Goal: Task Accomplishment & Management: Complete application form

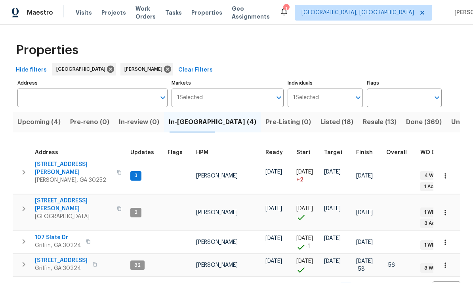
click at [69, 167] on span "[STREET_ADDRESS][PERSON_NAME]" at bounding box center [73, 169] width 77 height 16
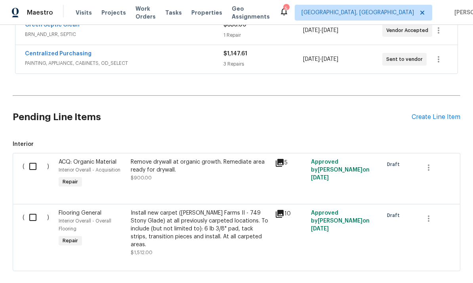
scroll to position [284, 0]
click at [457, 161] on div "( ) ACQ: Organic Material Interior Overall - Acquisition Repair Remove drywall …" at bounding box center [236, 179] width 447 height 51
click at [463, 146] on div "Back to all projects [STREET_ADDRESS][PERSON_NAME][PERSON_NAME] 3 Beds | 2 Bath…" at bounding box center [236, 154] width 473 height 258
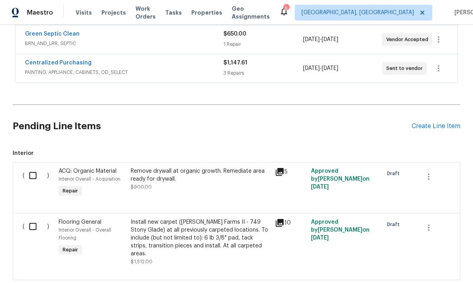
click at [428, 123] on div "Create Line Item" at bounding box center [435, 127] width 49 height 8
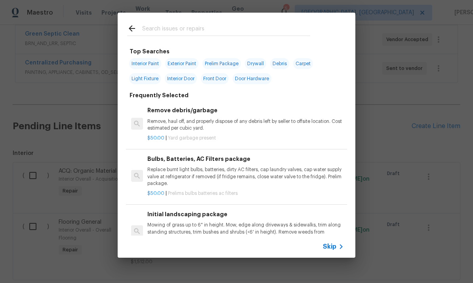
click at [172, 25] on input "text" at bounding box center [226, 30] width 168 height 12
type input "Pest"
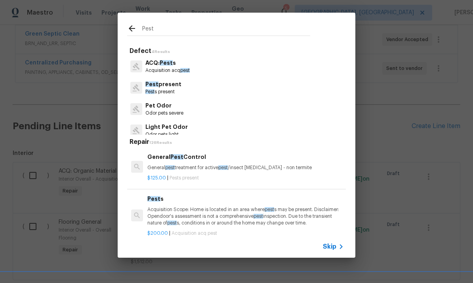
click at [170, 87] on p "Pest present" at bounding box center [163, 84] width 36 height 8
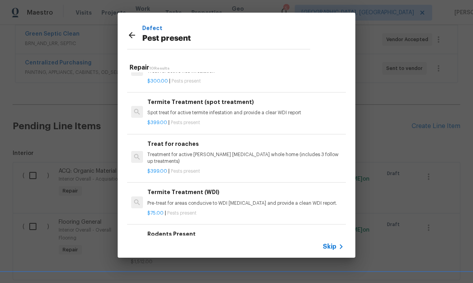
scroll to position [104, 0]
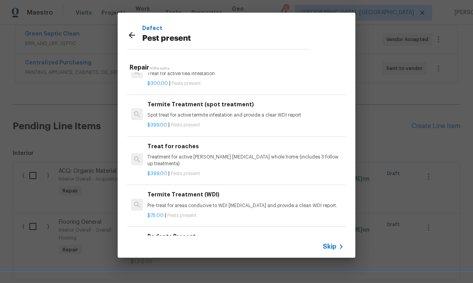
click at [191, 148] on h6 "Treat for roaches" at bounding box center [245, 146] width 196 height 9
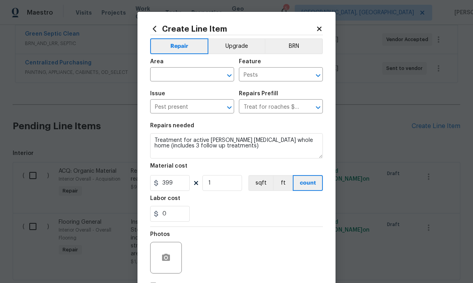
click at [184, 70] on input "text" at bounding box center [181, 75] width 62 height 12
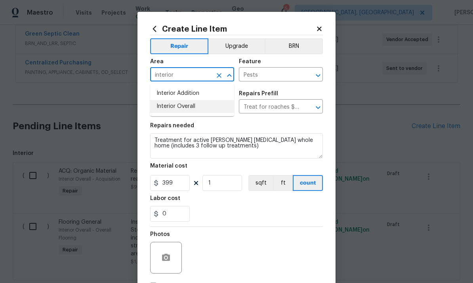
click at [192, 107] on li "Interior Overall" at bounding box center [192, 106] width 84 height 13
type input "Interior Overall"
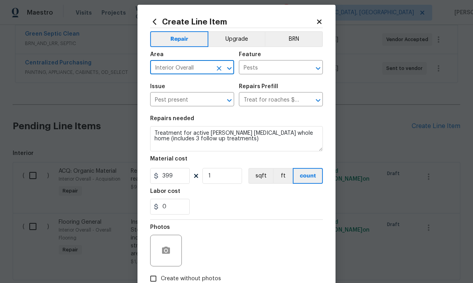
scroll to position [7, 0]
click at [180, 179] on input "399" at bounding box center [170, 177] width 40 height 16
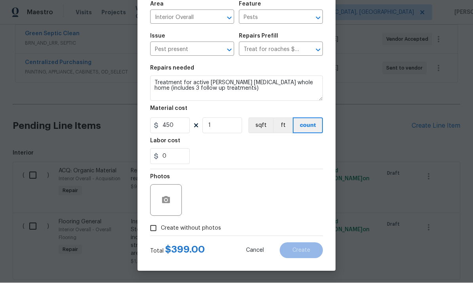
scroll to position [59, 0]
type input "450"
click at [164, 203] on icon "button" at bounding box center [166, 200] width 8 height 7
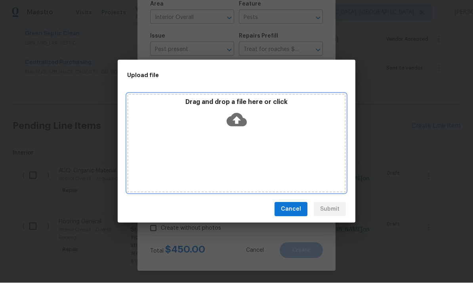
click at [235, 119] on icon at bounding box center [236, 120] width 20 height 20
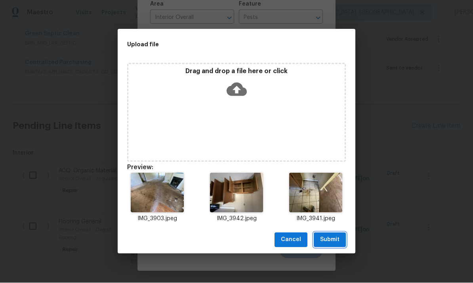
click at [329, 236] on span "Submit" at bounding box center [329, 241] width 19 height 10
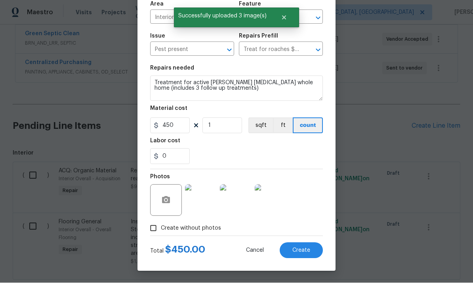
click at [300, 249] on span "Create" at bounding box center [301, 251] width 18 height 6
type input "0"
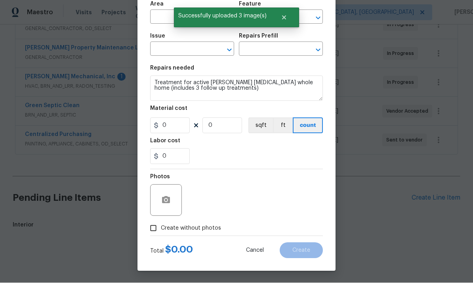
scroll to position [167, 0]
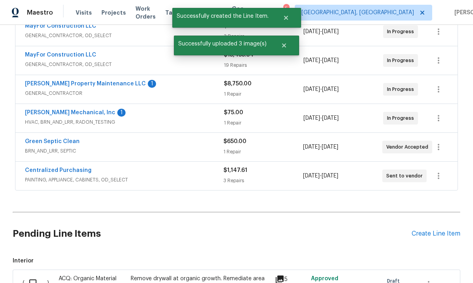
click at [436, 230] on div "Create Line Item" at bounding box center [435, 234] width 49 height 8
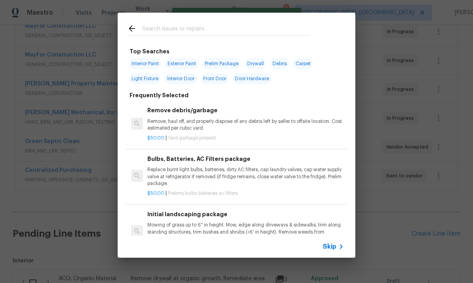
click at [186, 29] on input "text" at bounding box center [226, 30] width 168 height 12
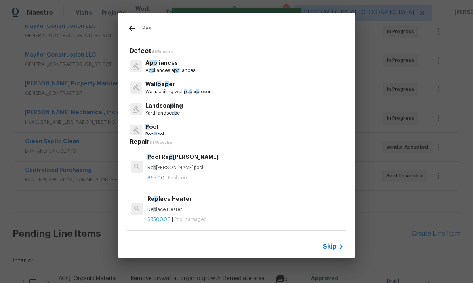
type input "Pest"
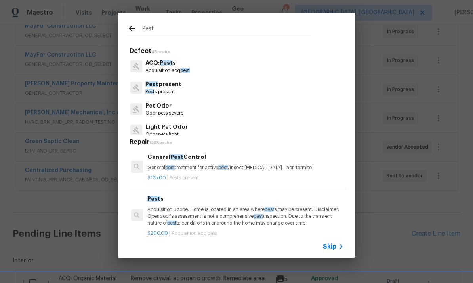
click at [169, 86] on p "Pest present" at bounding box center [163, 84] width 36 height 8
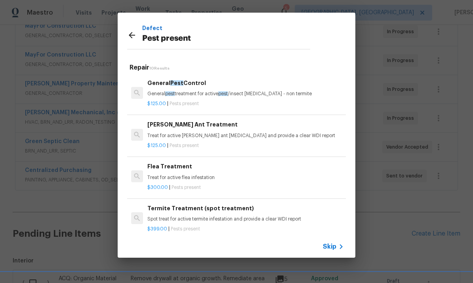
click at [164, 169] on h6 "Flea Treatment" at bounding box center [245, 166] width 196 height 9
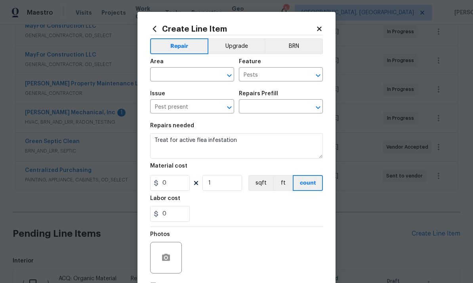
type input "Flea Treatment $300.00"
type input "300"
click at [185, 74] on input "text" at bounding box center [181, 75] width 62 height 12
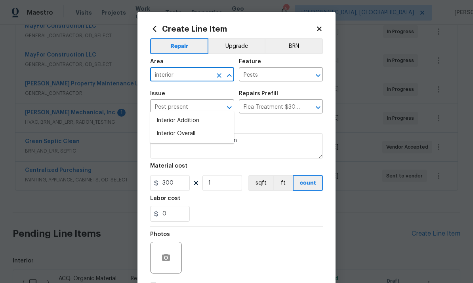
click at [194, 127] on li "Interior Overall" at bounding box center [192, 133] width 84 height 13
type input "Interior Overall"
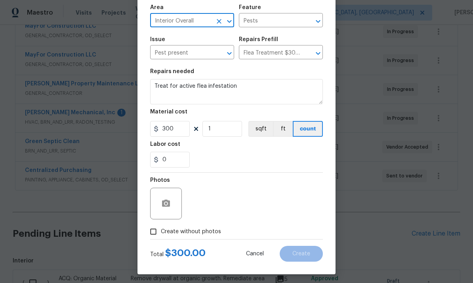
scroll to position [56, 0]
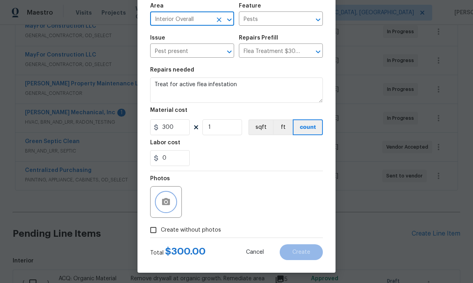
click at [163, 205] on icon "button" at bounding box center [166, 201] width 8 height 7
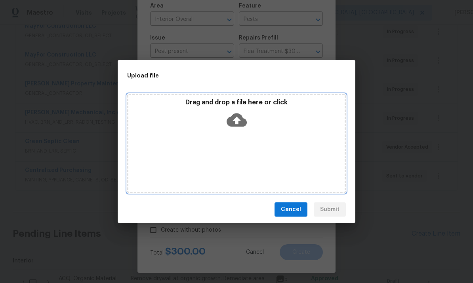
click at [240, 119] on icon at bounding box center [236, 120] width 20 height 13
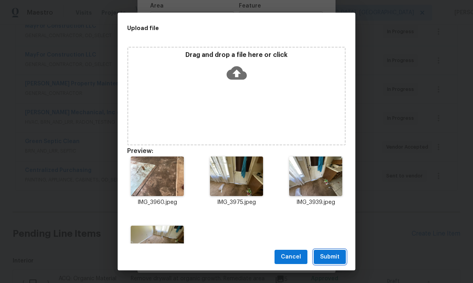
click at [332, 255] on span "Submit" at bounding box center [329, 258] width 19 height 10
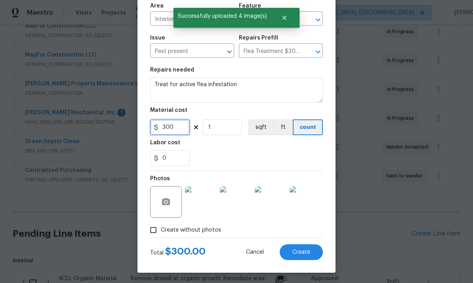
click at [177, 129] on input "300" at bounding box center [170, 128] width 40 height 16
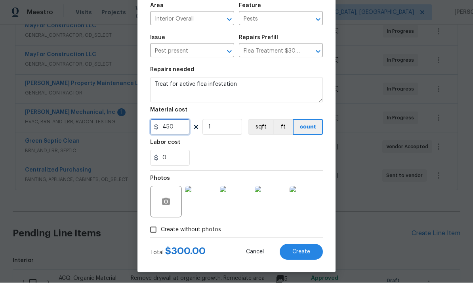
type input "450"
click at [298, 252] on span "Create" at bounding box center [301, 253] width 18 height 6
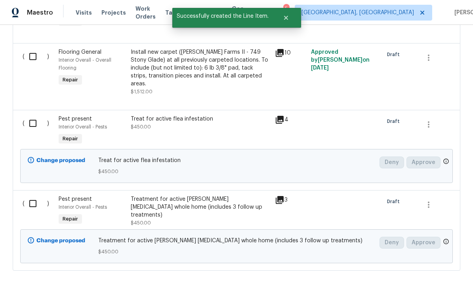
click at [33, 196] on input "checkbox" at bounding box center [36, 204] width 23 height 17
checkbox input "true"
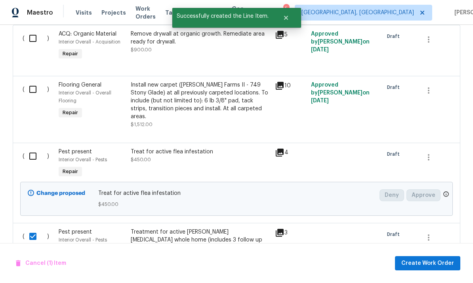
scroll to position [403, 0]
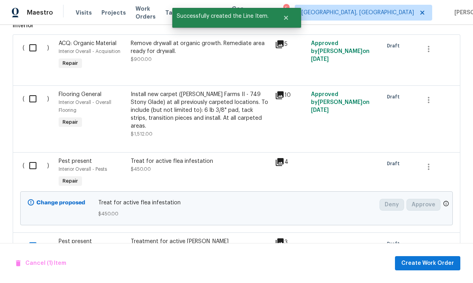
click at [36, 158] on input "checkbox" at bounding box center [36, 166] width 23 height 17
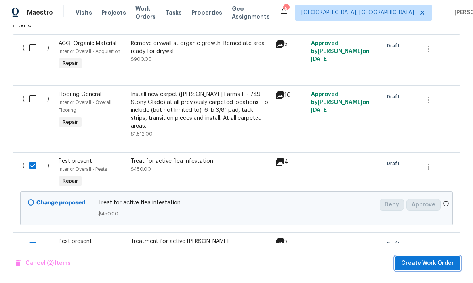
click at [430, 262] on span "Create Work Order" at bounding box center [427, 264] width 53 height 10
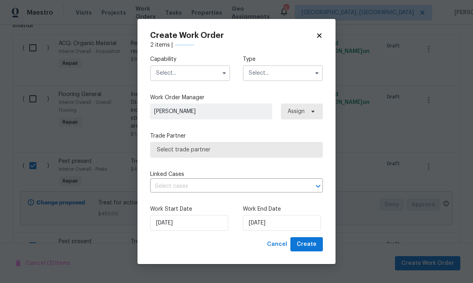
checkbox input "false"
click at [188, 72] on input "text" at bounding box center [190, 73] width 80 height 16
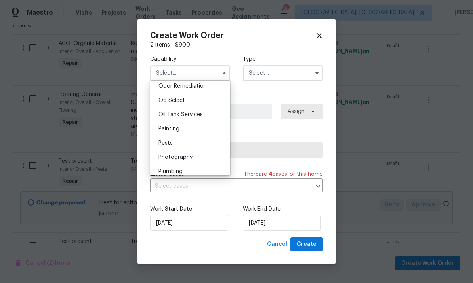
scroll to position [627, 0]
click at [189, 145] on div "Pests" at bounding box center [190, 142] width 76 height 14
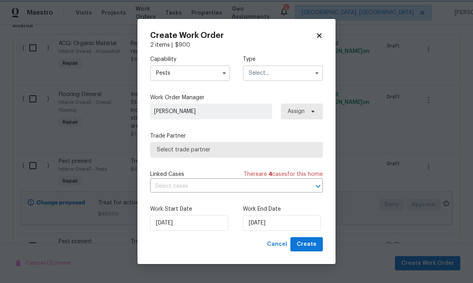
type input "Pests"
click at [283, 73] on input "text" at bounding box center [283, 73] width 80 height 16
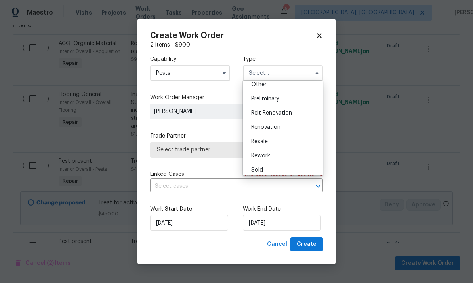
scroll to position [169, 0]
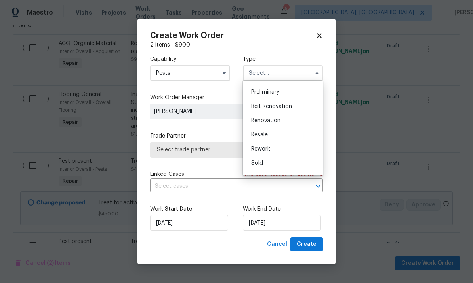
click at [283, 121] on div "Renovation" at bounding box center [283, 121] width 76 height 14
type input "Renovation"
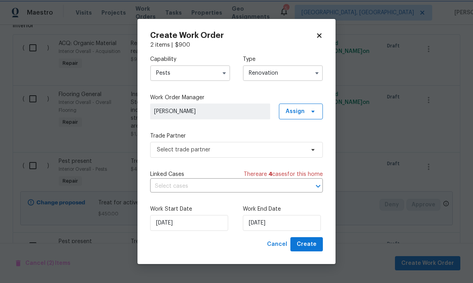
scroll to position [0, 0]
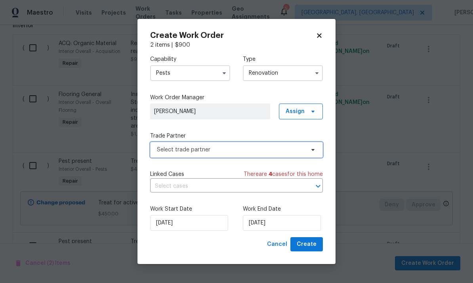
click at [240, 150] on span "Select trade partner" at bounding box center [231, 150] width 148 height 8
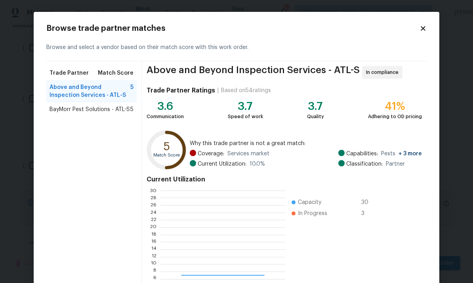
scroll to position [111, 124]
click at [106, 113] on span "BayMorr Pest Solutions - ATL-S" at bounding box center [89, 110] width 80 height 8
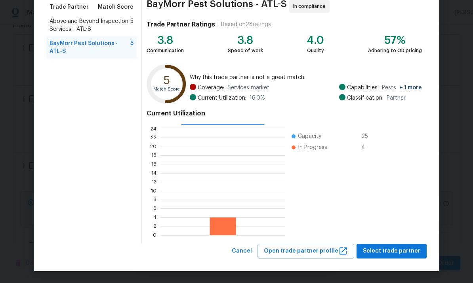
scroll to position [66, 0]
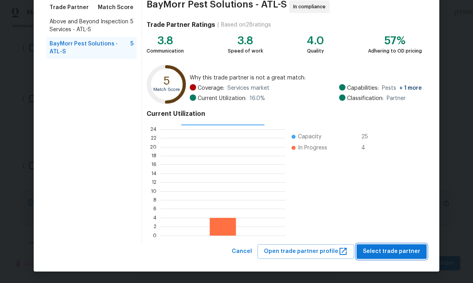
click at [390, 249] on span "Select trade partner" at bounding box center [391, 252] width 57 height 10
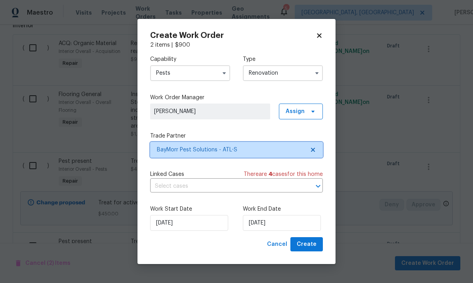
scroll to position [0, 0]
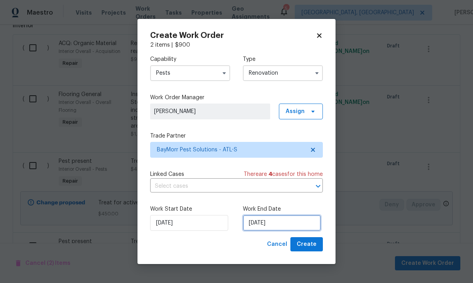
click at [285, 224] on input "[DATE]" at bounding box center [282, 223] width 78 height 16
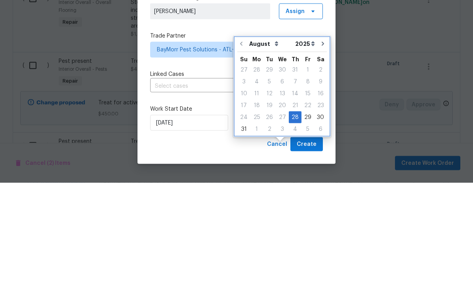
click at [321, 141] on icon "Go to next month" at bounding box center [322, 144] width 6 height 6
type input "[DATE]"
select select "8"
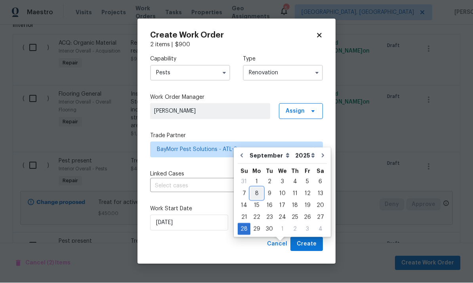
click at [253, 188] on div "8" at bounding box center [256, 193] width 13 height 11
type input "[DATE]"
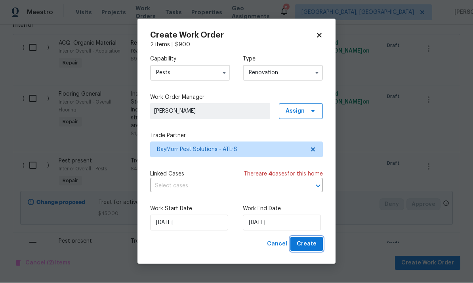
click at [304, 241] on span "Create" at bounding box center [306, 245] width 20 height 10
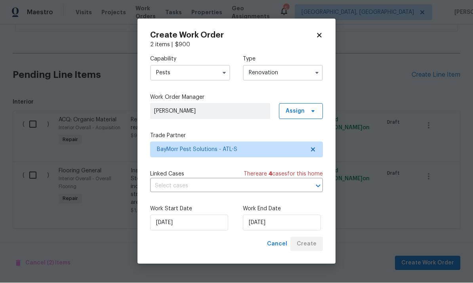
scroll to position [313, 0]
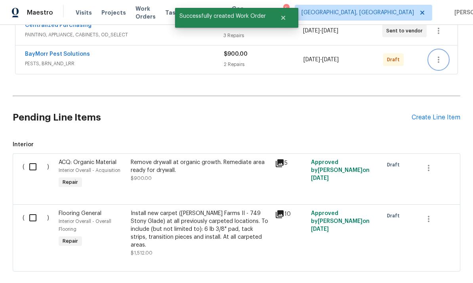
click at [437, 57] on icon "button" at bounding box center [438, 60] width 2 height 6
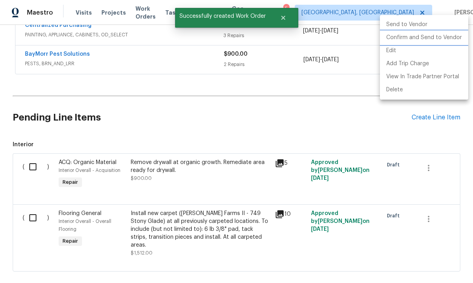
click at [428, 37] on li "Confirm and Send to Vendor" at bounding box center [424, 37] width 88 height 13
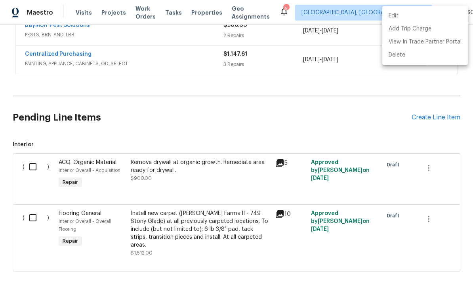
click at [37, 181] on div at bounding box center [236, 141] width 473 height 283
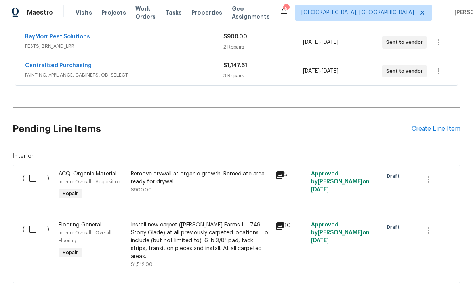
click at [34, 221] on input "checkbox" at bounding box center [36, 229] width 23 height 17
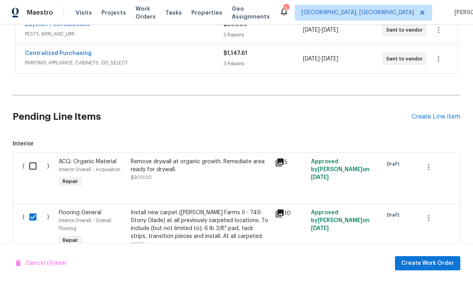
scroll to position [313, 0]
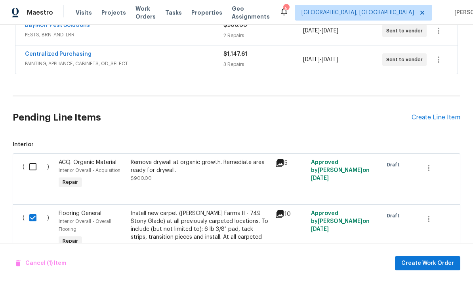
click at [236, 245] on div "Cancel (1) Item Create Work Order" at bounding box center [236, 263] width 473 height 40
click at [191, 210] on div "Install new carpet ([PERSON_NAME] Farms II - 749 Stony Glade) at all previously…" at bounding box center [200, 230] width 139 height 40
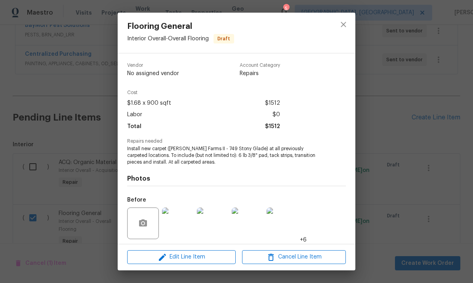
click at [171, 147] on div "Repairs needed Install new carpet ([PERSON_NAME] Farms II - 749 Stony Glade) at…" at bounding box center [236, 152] width 218 height 27
click at [372, 146] on div "Flooring General Interior Overall - Overall Flooring Draft Vendor No assigned v…" at bounding box center [236, 141] width 473 height 283
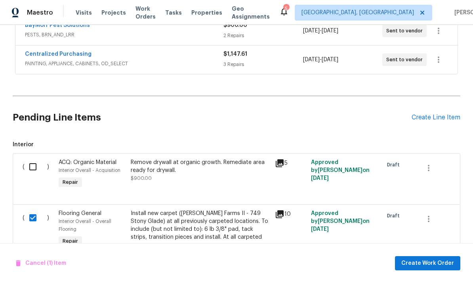
click at [208, 159] on div "Remove drywall at organic growth. Remediate area ready for drywall. $900.00" at bounding box center [200, 171] width 139 height 24
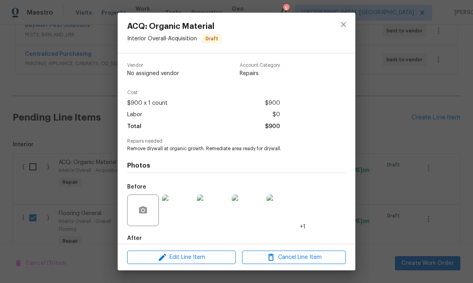
click at [380, 146] on div "ACQ: Organic Material Interior Overall - Acquisition Draft Vendor No assigned v…" at bounding box center [236, 141] width 473 height 283
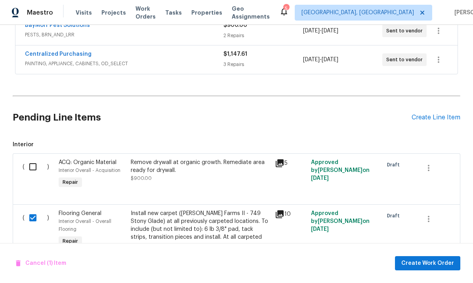
click at [396, 156] on div "Draft" at bounding box center [398, 174] width 36 height 36
click at [348, 260] on div "Cancel (1) Item Create Work Order" at bounding box center [236, 263] width 473 height 40
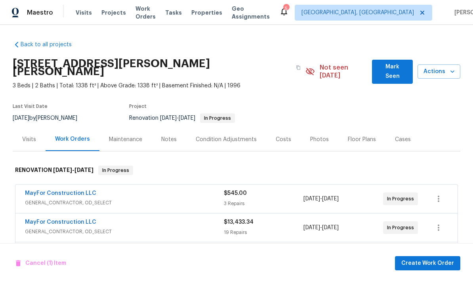
scroll to position [0, 0]
click at [392, 62] on span "Mark Seen" at bounding box center [392, 71] width 28 height 19
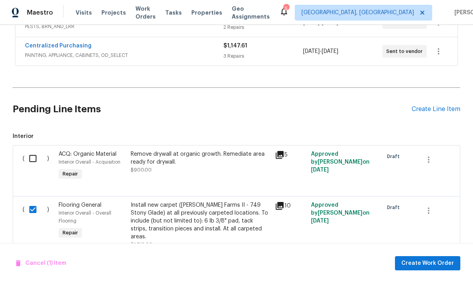
scroll to position [313, 0]
click at [38, 202] on input "checkbox" at bounding box center [36, 210] width 23 height 17
checkbox input "false"
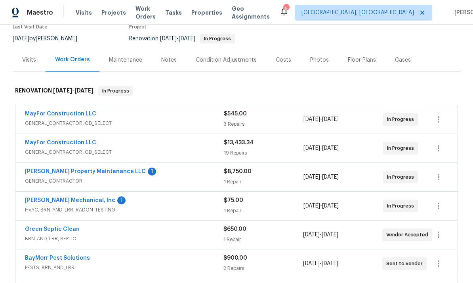
scroll to position [74, 0]
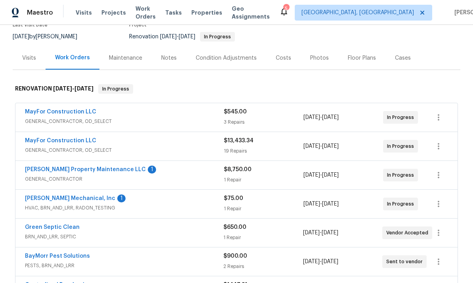
click at [83, 167] on link "[PERSON_NAME] Property Maintenance LLC" at bounding box center [85, 170] width 121 height 6
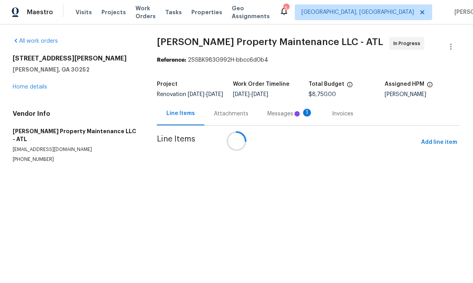
scroll to position [0, 0]
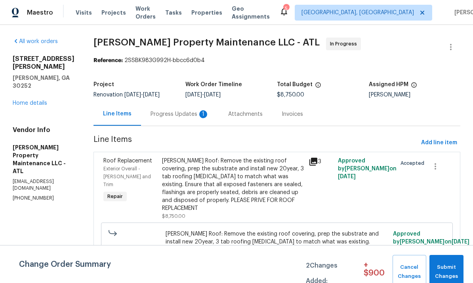
click at [187, 111] on div "Progress Updates 1" at bounding box center [179, 114] width 59 height 8
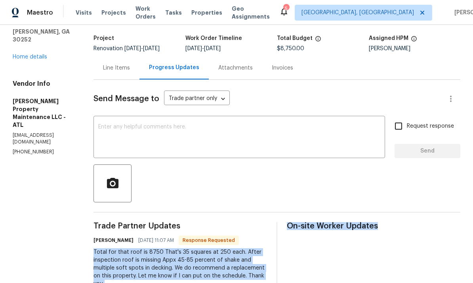
scroll to position [27, 0]
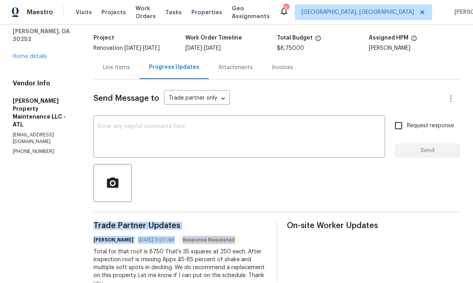
copy div "Trade Partner Updates [PERSON_NAME] [DATE] 11:07 AM Response Requested"
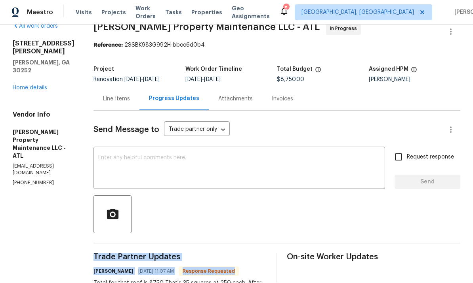
click at [117, 95] on div "Line Items" at bounding box center [116, 99] width 27 height 8
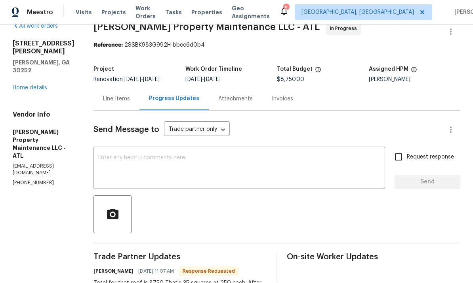
scroll to position [4, 0]
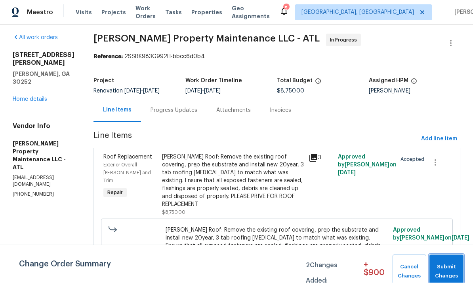
click at [456, 270] on span "Submit Changes" at bounding box center [446, 272] width 26 height 18
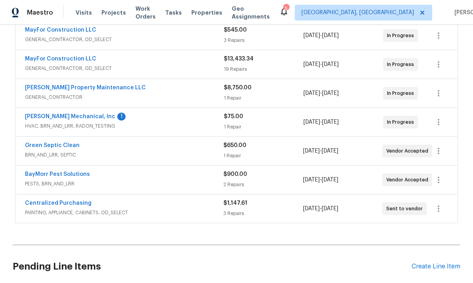
scroll to position [155, 0]
click at [80, 114] on link "[PERSON_NAME] Mechanical, Inc" at bounding box center [70, 117] width 90 height 6
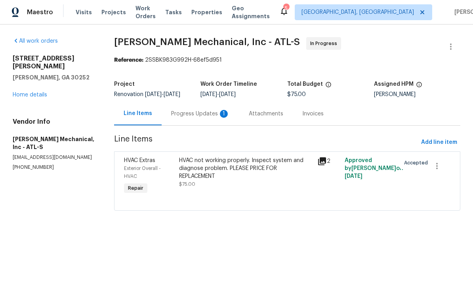
click at [194, 118] on div "Progress Updates 1" at bounding box center [200, 114] width 59 height 8
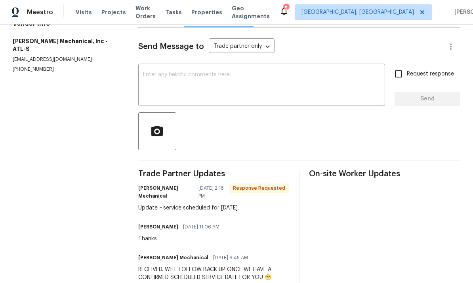
scroll to position [98, 0]
click at [194, 73] on textarea at bounding box center [261, 87] width 237 height 28
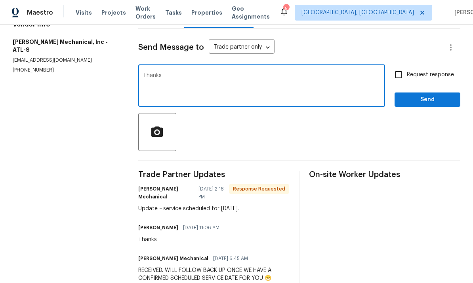
type textarea "Thanks"
click at [430, 95] on span "Send" at bounding box center [427, 100] width 53 height 10
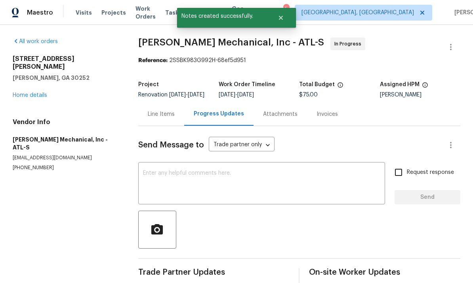
scroll to position [0, 0]
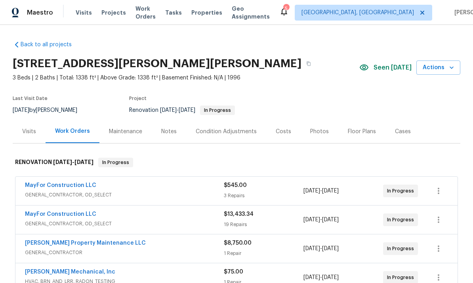
click at [166, 129] on div "Notes" at bounding box center [168, 132] width 15 height 8
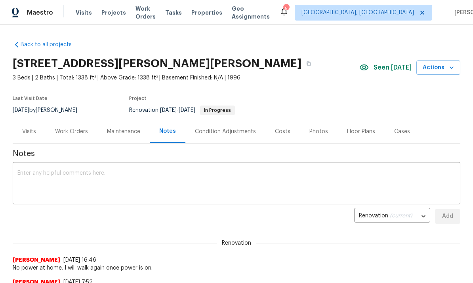
click at [115, 181] on textarea at bounding box center [236, 185] width 438 height 28
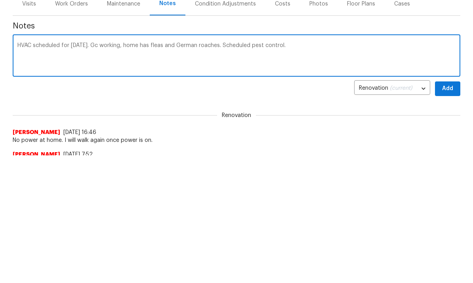
scroll to position [127, 0]
type textarea "HVAC scheduled for today. Gc working, home has fleas and German roaches. Schedu…"
click at [453, 91] on span "Add" at bounding box center [447, 89] width 13 height 10
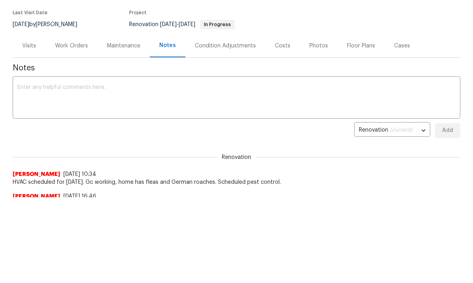
scroll to position [0, 0]
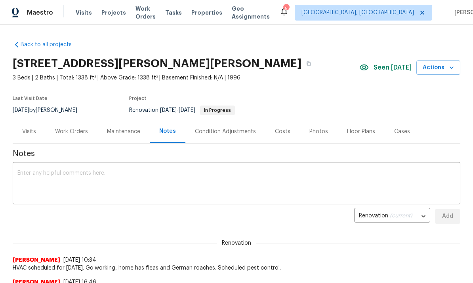
click at [218, 133] on div "Condition Adjustments" at bounding box center [225, 132] width 61 height 8
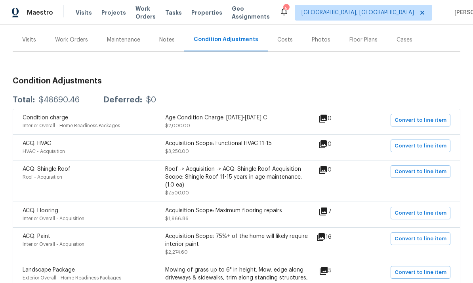
scroll to position [59, 0]
